Goal: Task Accomplishment & Management: Manage account settings

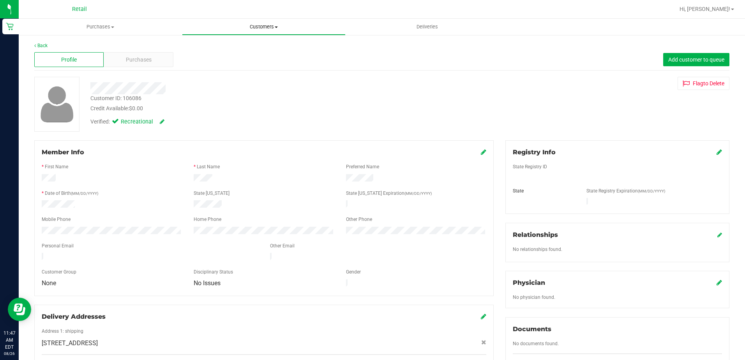
click at [279, 32] on uib-tab-heading "Customers All customers Add a new customer All physicians" at bounding box center [263, 27] width 162 height 16
click at [212, 52] on li "Add a new customer" at bounding box center [263, 56] width 163 height 9
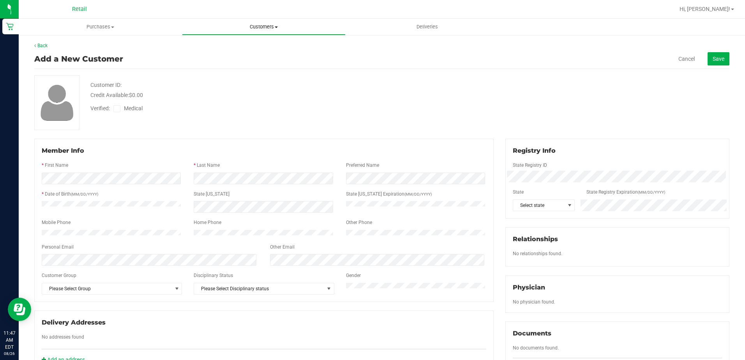
click at [271, 26] on span "Customers" at bounding box center [263, 26] width 162 height 7
click at [238, 44] on li "All customers" at bounding box center [263, 46] width 163 height 9
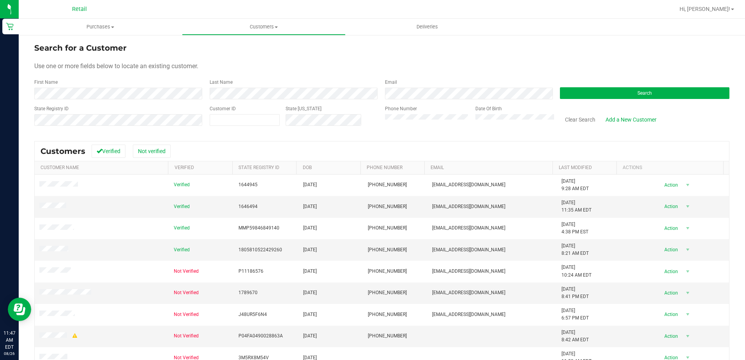
click at [397, 113] on div "Phone Number" at bounding box center [427, 119] width 85 height 28
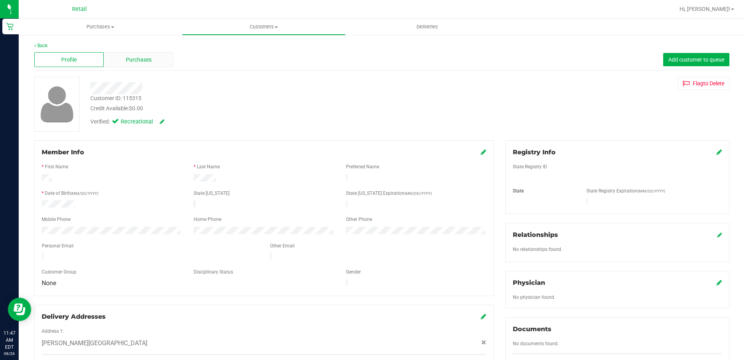
click at [150, 62] on span "Purchases" at bounding box center [139, 60] width 26 height 8
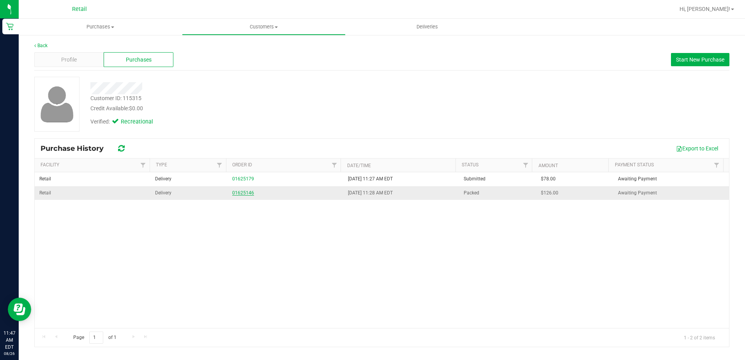
click at [247, 192] on link "01625146" at bounding box center [243, 192] width 22 height 5
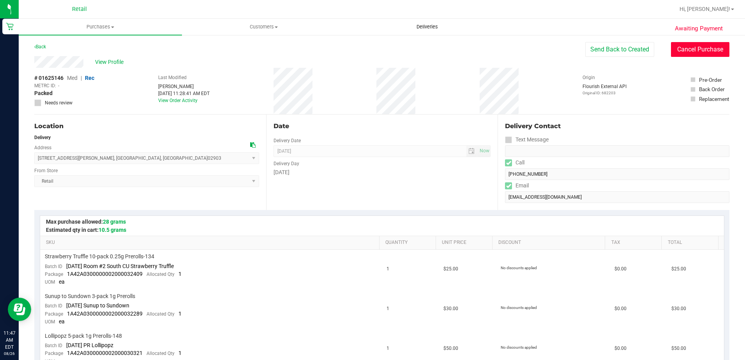
click at [707, 48] on button "Cancel Purchase" at bounding box center [700, 49] width 58 height 15
